Goal: Navigation & Orientation: Find specific page/section

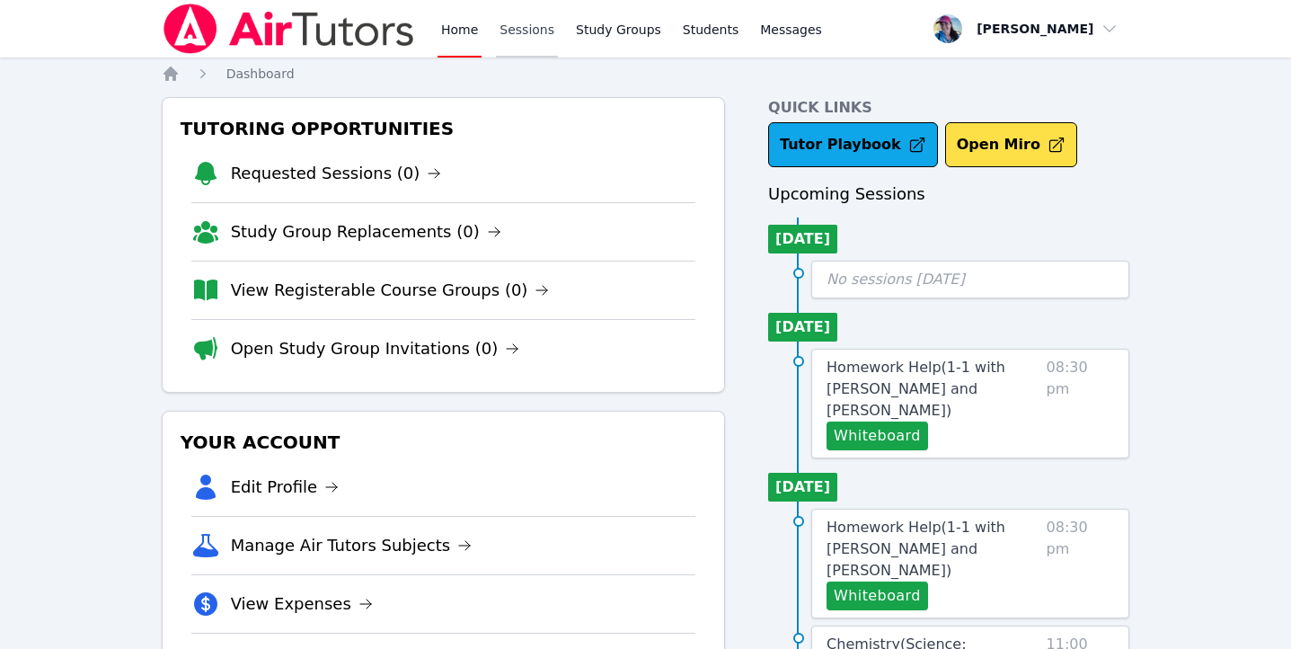
click at [539, 29] on link "Sessions" at bounding box center [527, 28] width 62 height 57
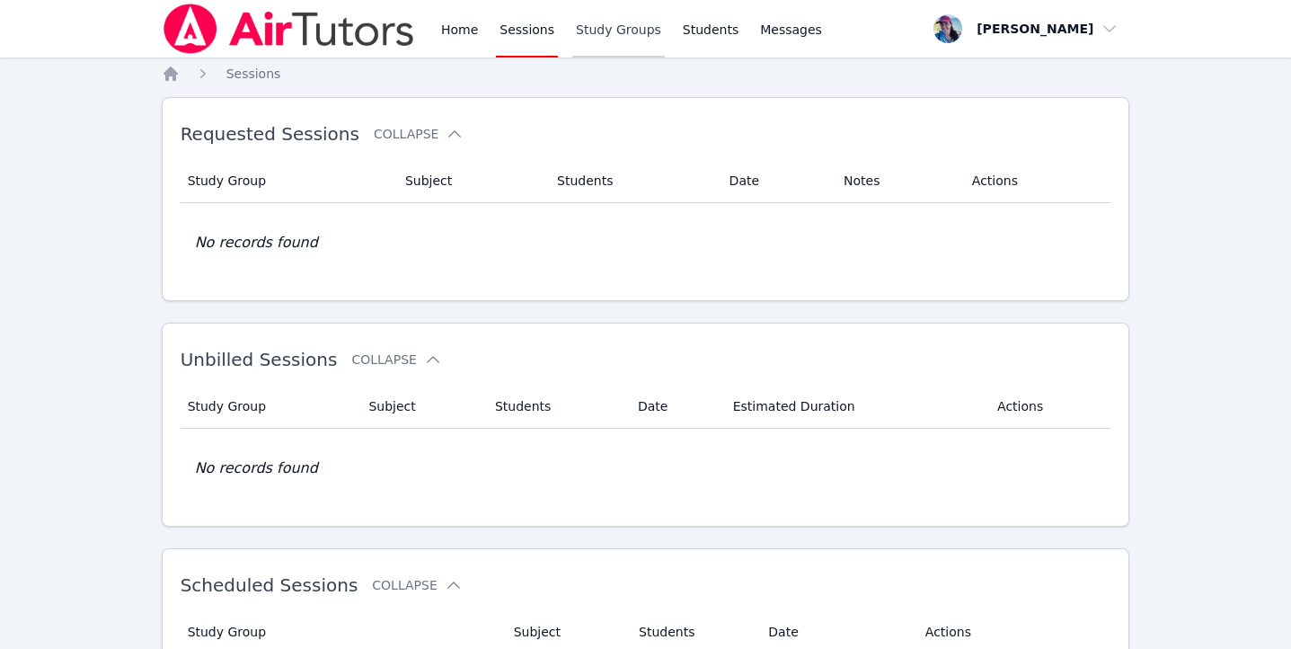
click at [604, 35] on link "Study Groups" at bounding box center [618, 28] width 93 height 57
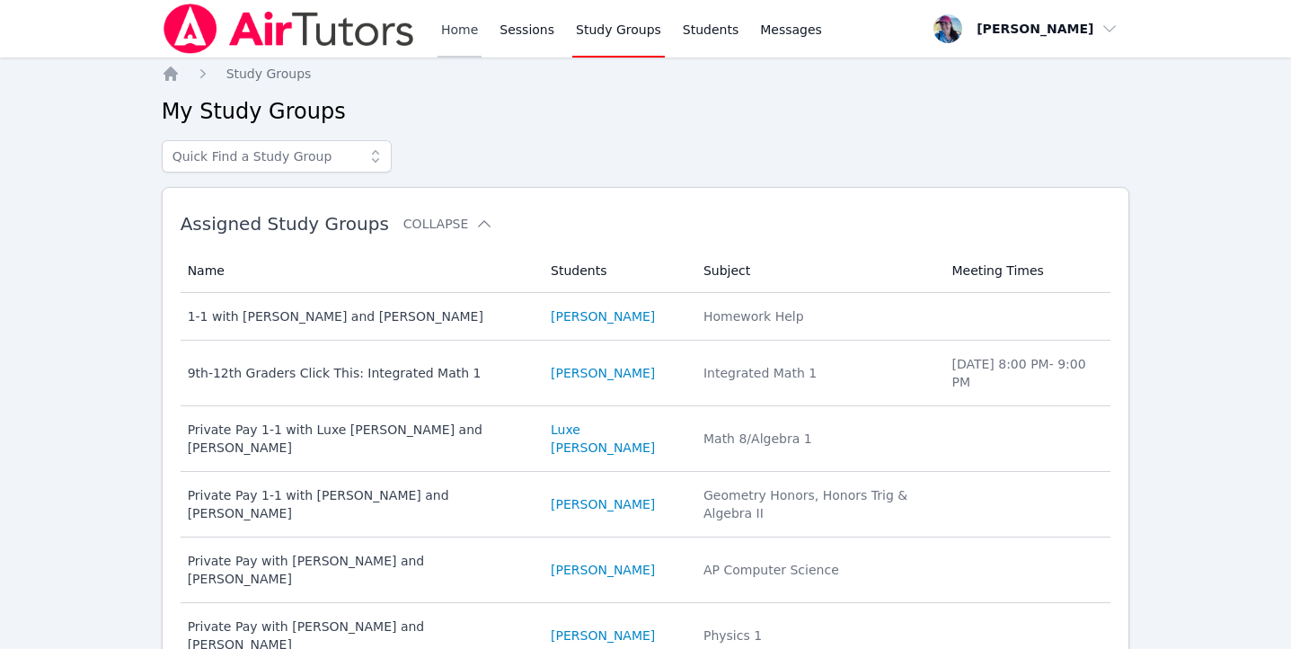
click at [446, 27] on link "Home" at bounding box center [459, 28] width 44 height 57
